Goal: Information Seeking & Learning: Learn about a topic

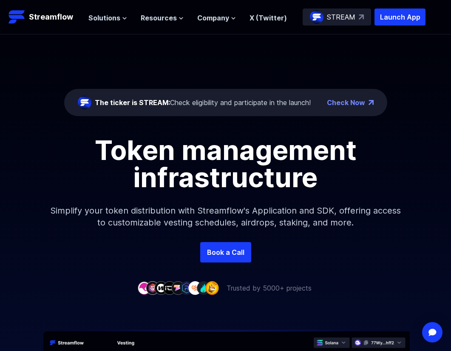
click at [433, 217] on div "Token management infrastructure Simplify your token distribution with Streamflo…" at bounding box center [225, 189] width 451 height 105
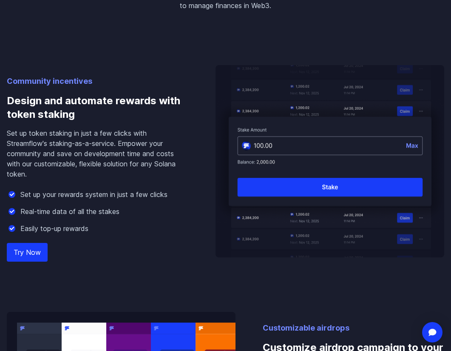
scroll to position [3075, 0]
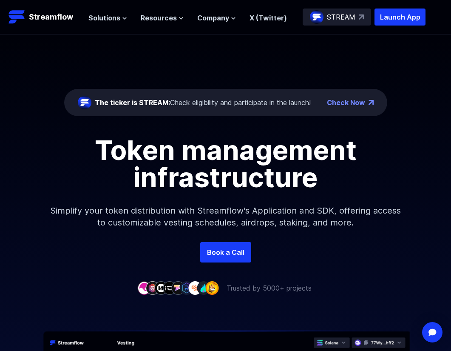
scroll to position [3061, 0]
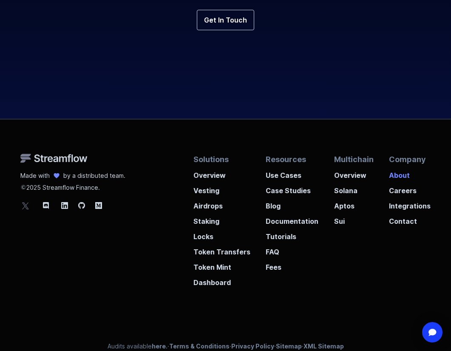
click at [402, 179] on p "About" at bounding box center [410, 172] width 42 height 15
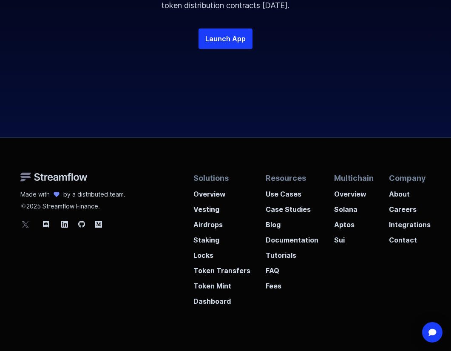
scroll to position [1781, 0]
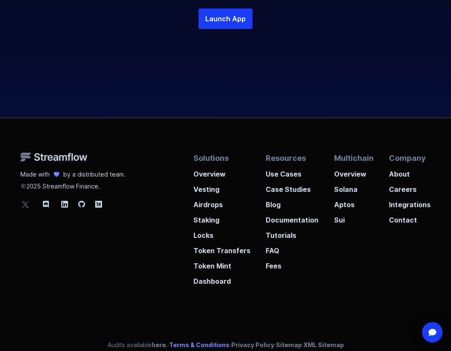
click at [208, 341] on link "Terms & Conditions" at bounding box center [199, 344] width 60 height 7
